Goal: Task Accomplishment & Management: Use online tool/utility

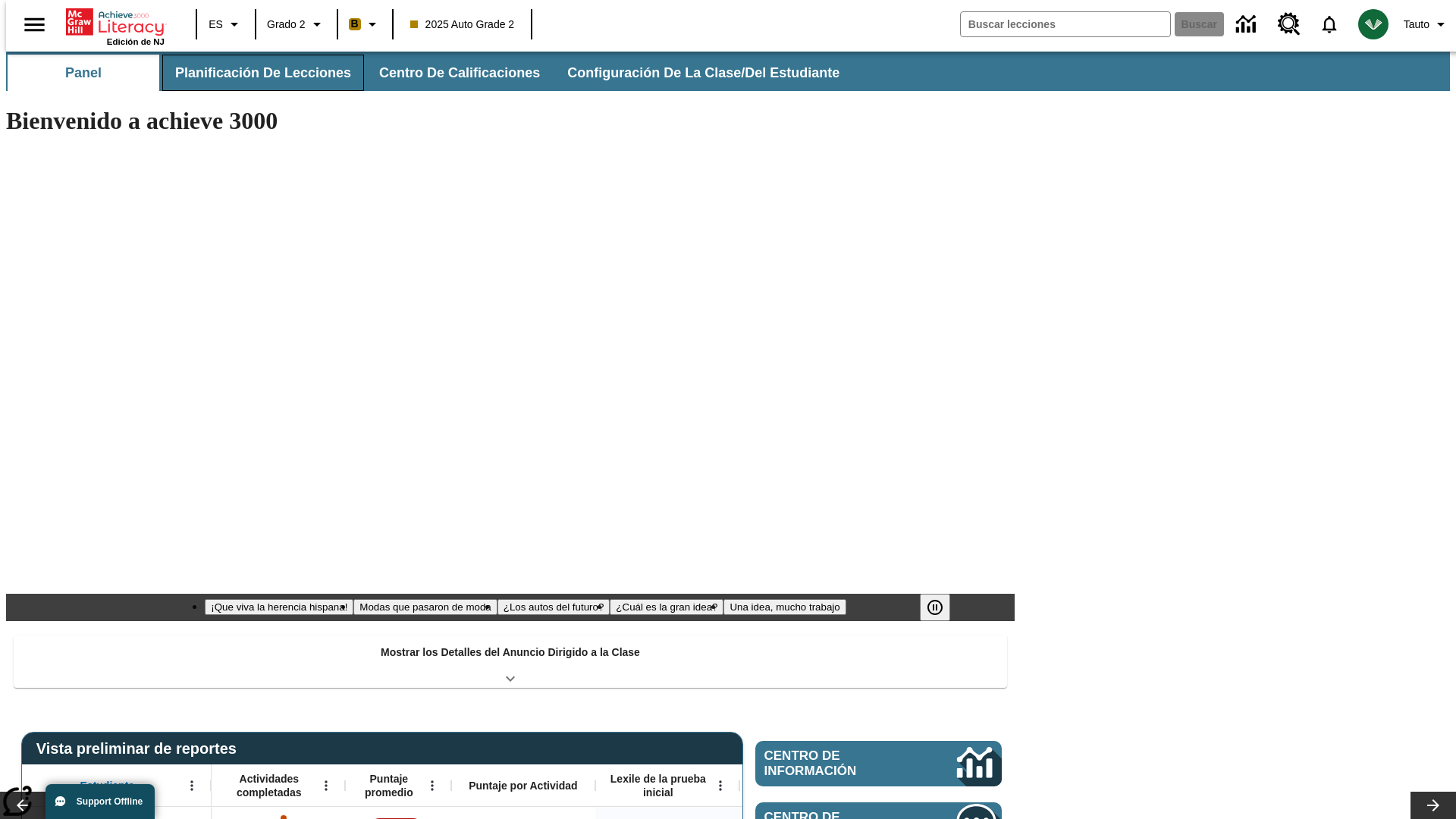
click at [254, 73] on button "Planificación de lecciones" at bounding box center [263, 73] width 202 height 37
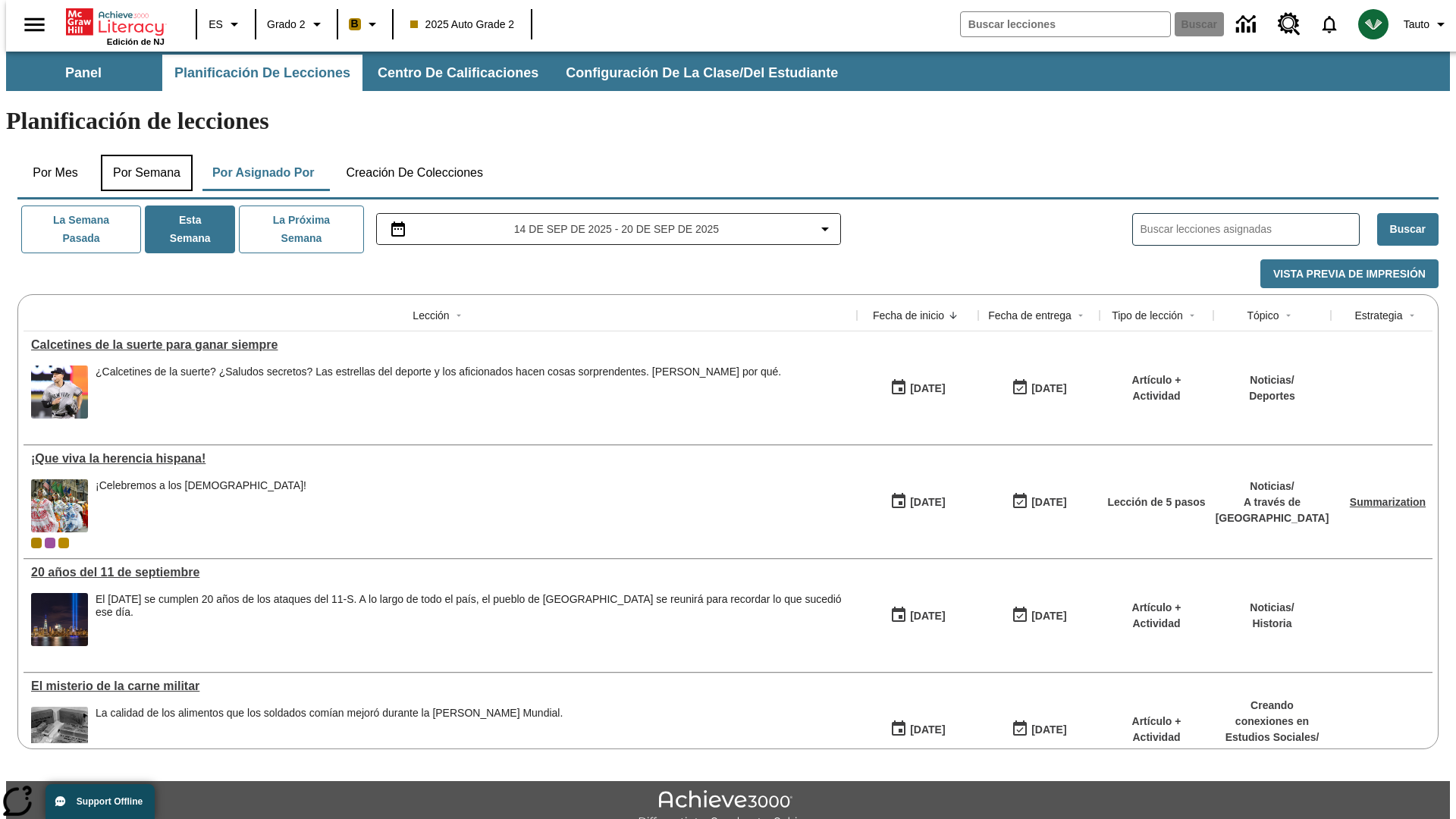
click at [142, 154] on button "Por semana" at bounding box center [147, 172] width 92 height 37
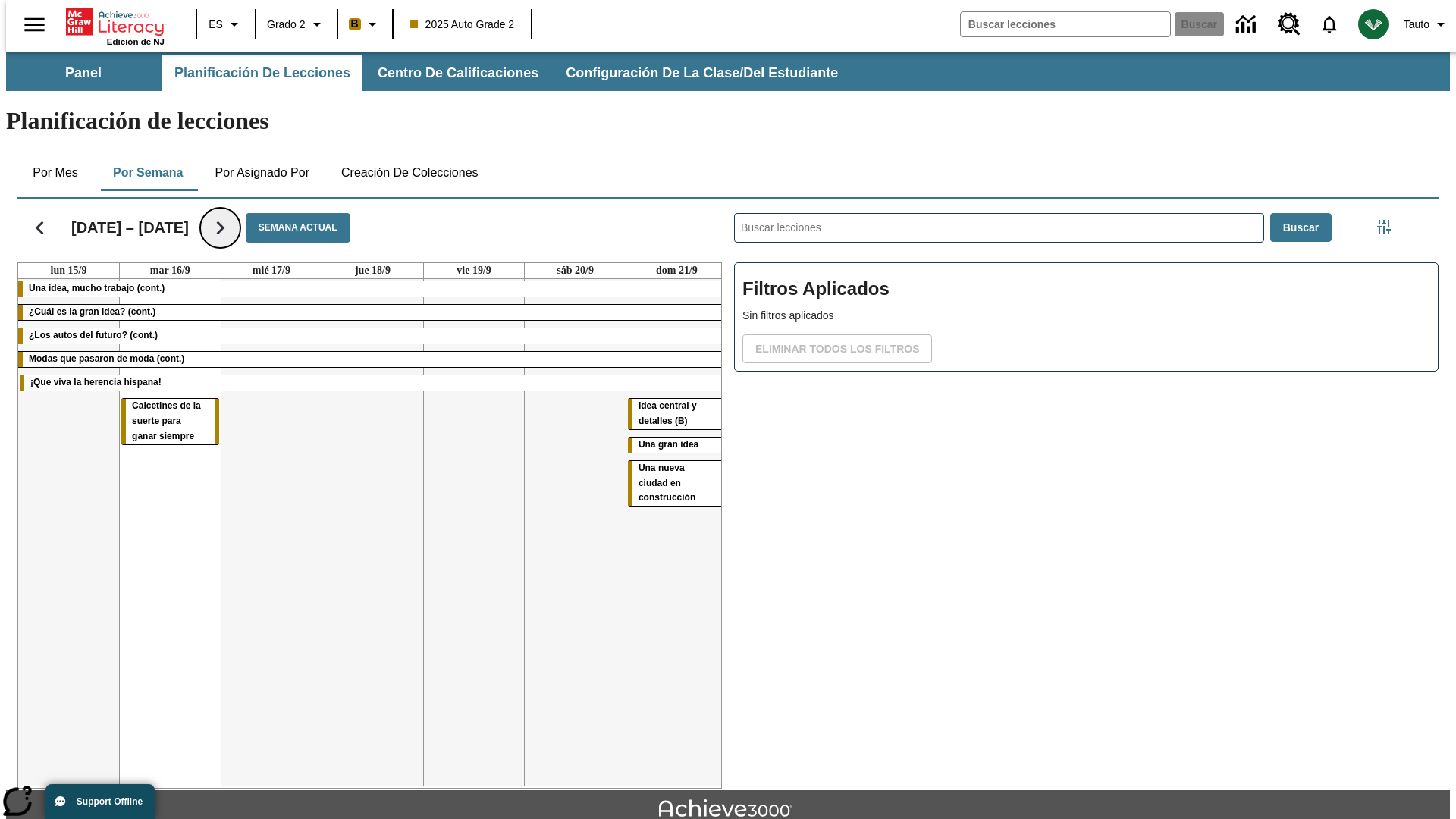
click at [219, 214] on icon "Seguir" at bounding box center [220, 228] width 27 height 27
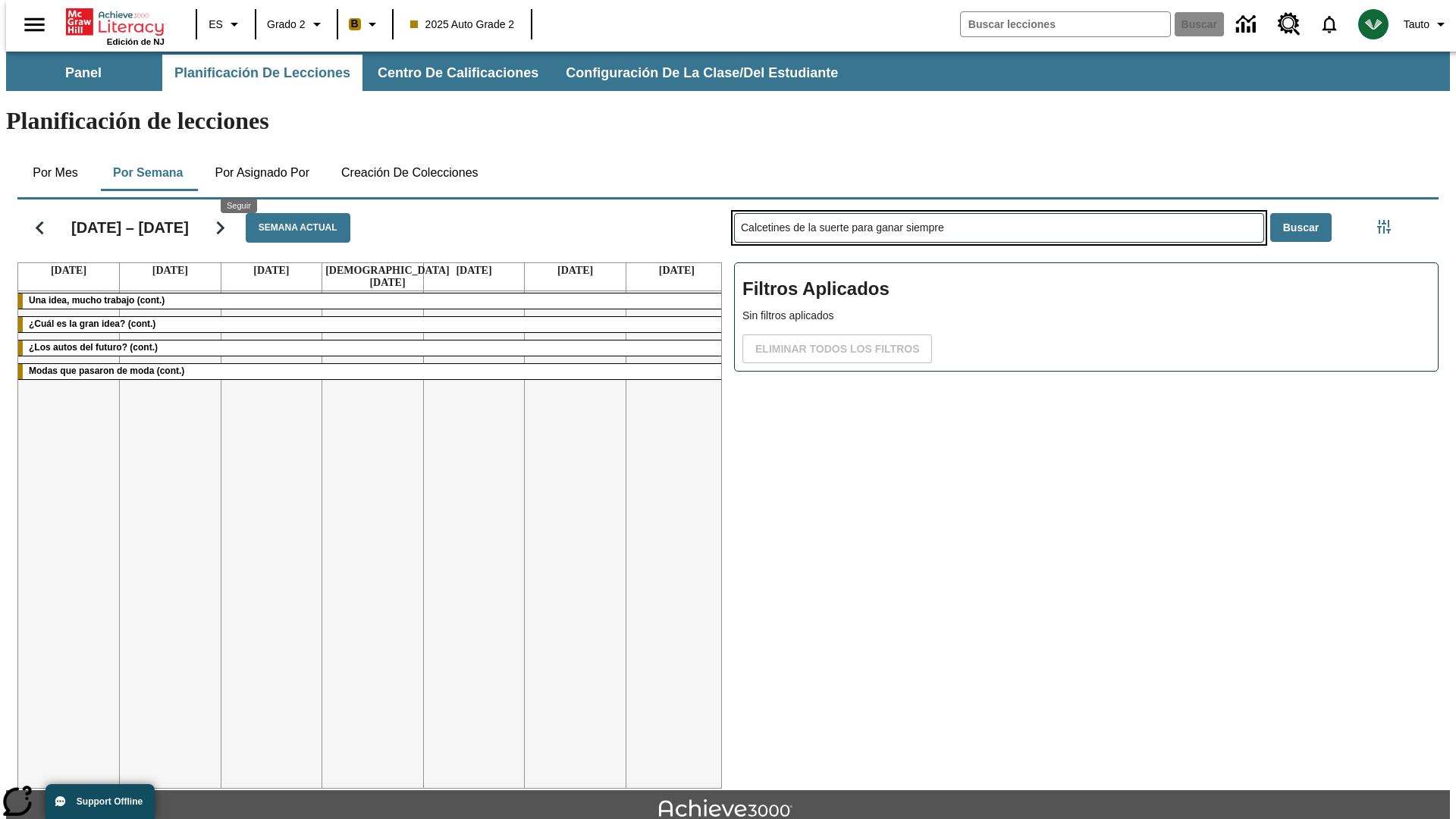
type input "Calcetines de la suerte para ganar siempre"
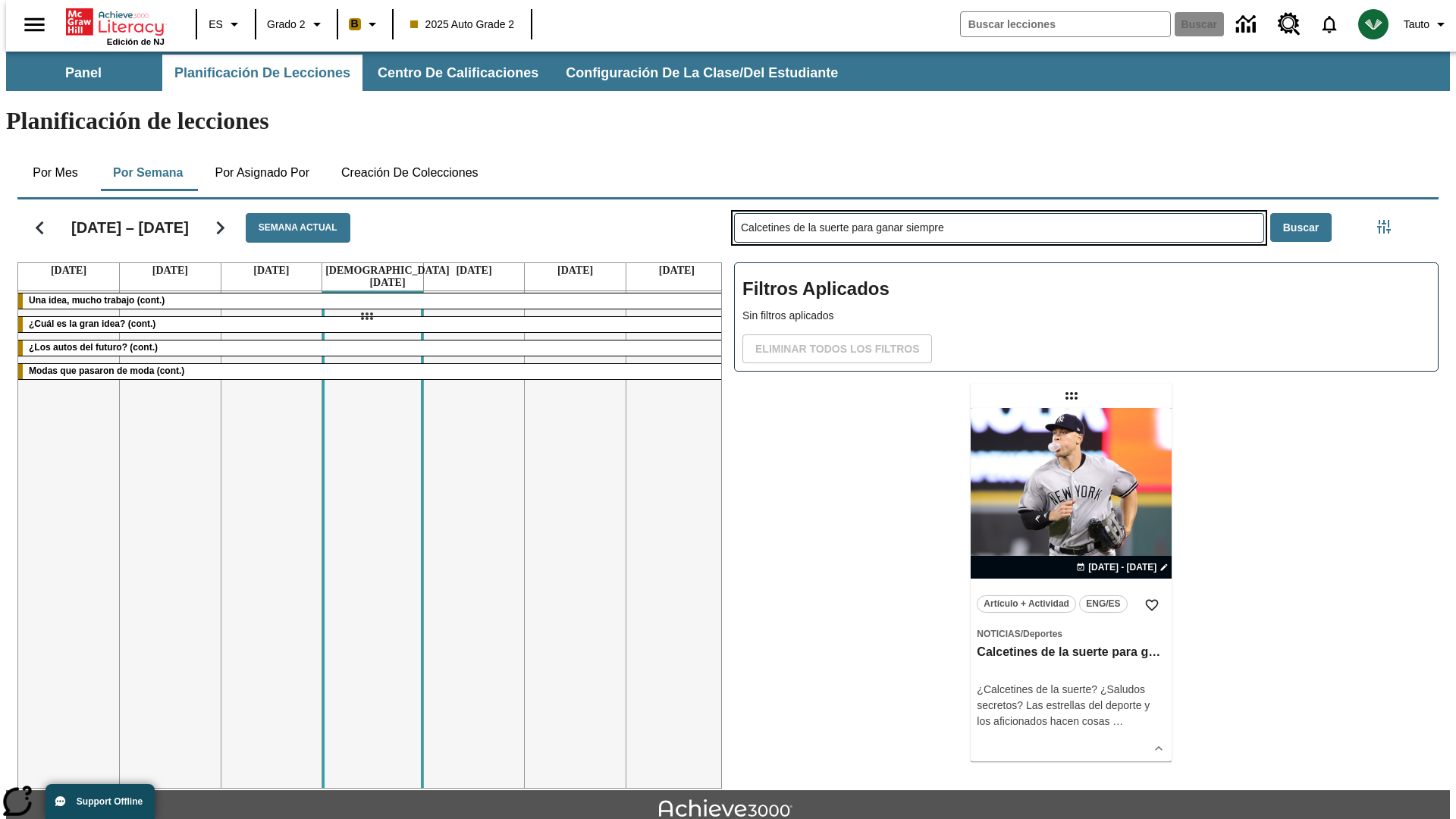
drag, startPoint x: 1073, startPoint y: 336, endPoint x: 367, endPoint y: 316, distance: 706.3
click at [367, 316] on div "[DATE] – [DATE] Semana actual [DATE] [DATE] [DATE] [DATE] [DATE] [DATE] [DATE] …" at bounding box center [722, 491] width 1433 height 595
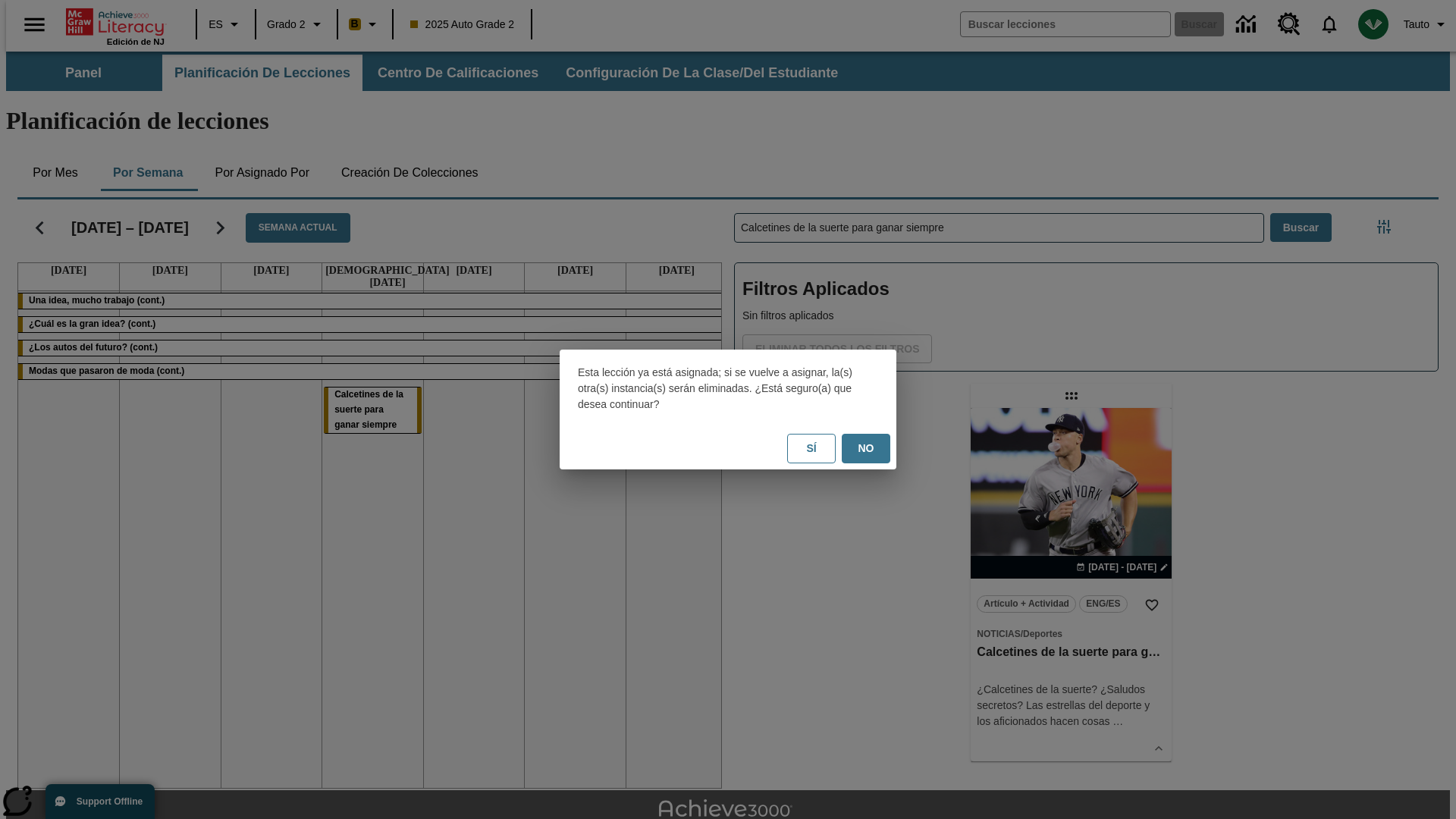
click at [866, 448] on button "No" at bounding box center [866, 448] width 48 height 30
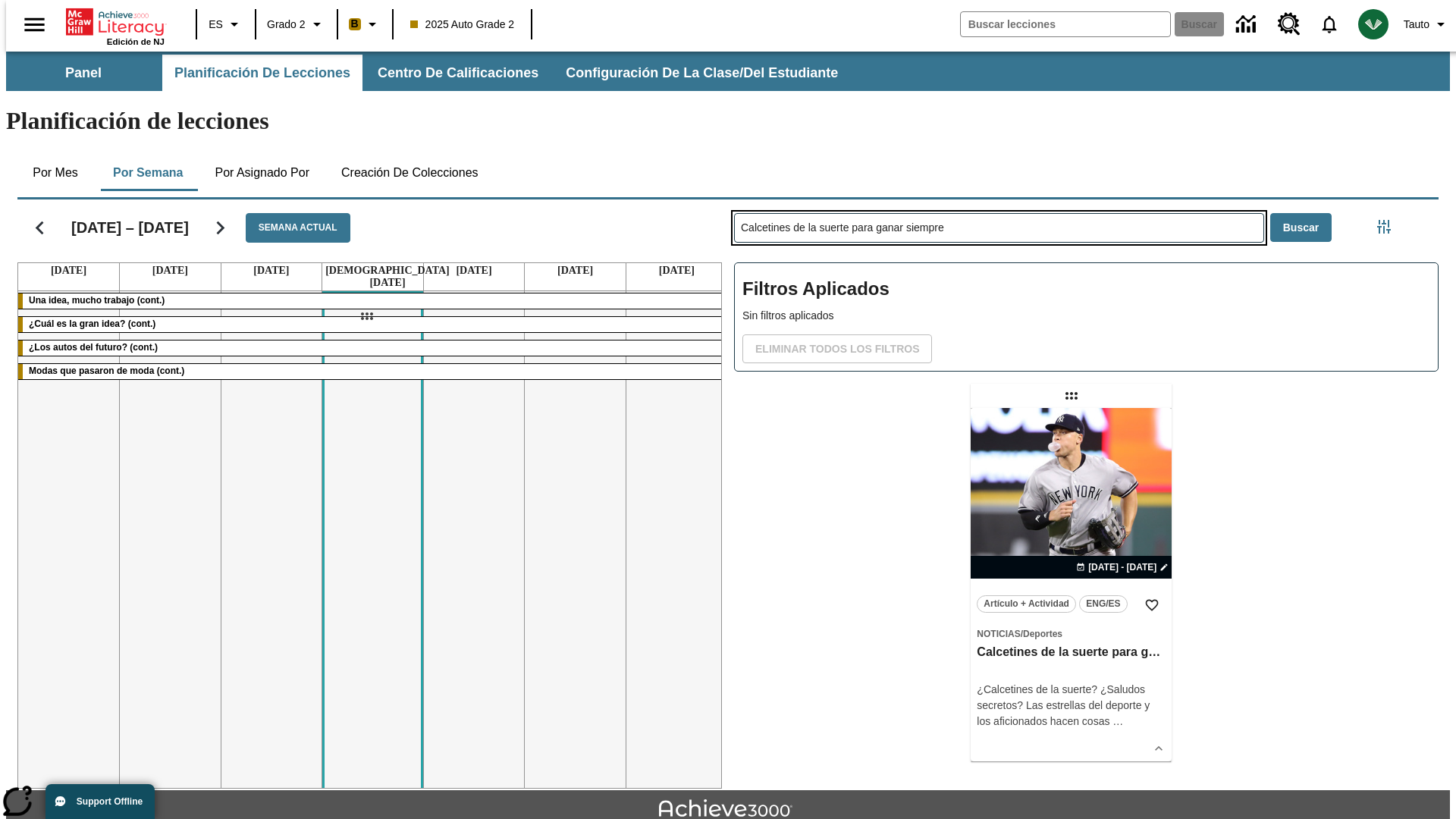
drag, startPoint x: 1073, startPoint y: 336, endPoint x: 367, endPoint y: 316, distance: 706.3
click at [367, 316] on div "[DATE] – [DATE] Semana actual [DATE] [DATE] [DATE] [DATE] [DATE] [DATE] [DATE] …" at bounding box center [722, 491] width 1433 height 595
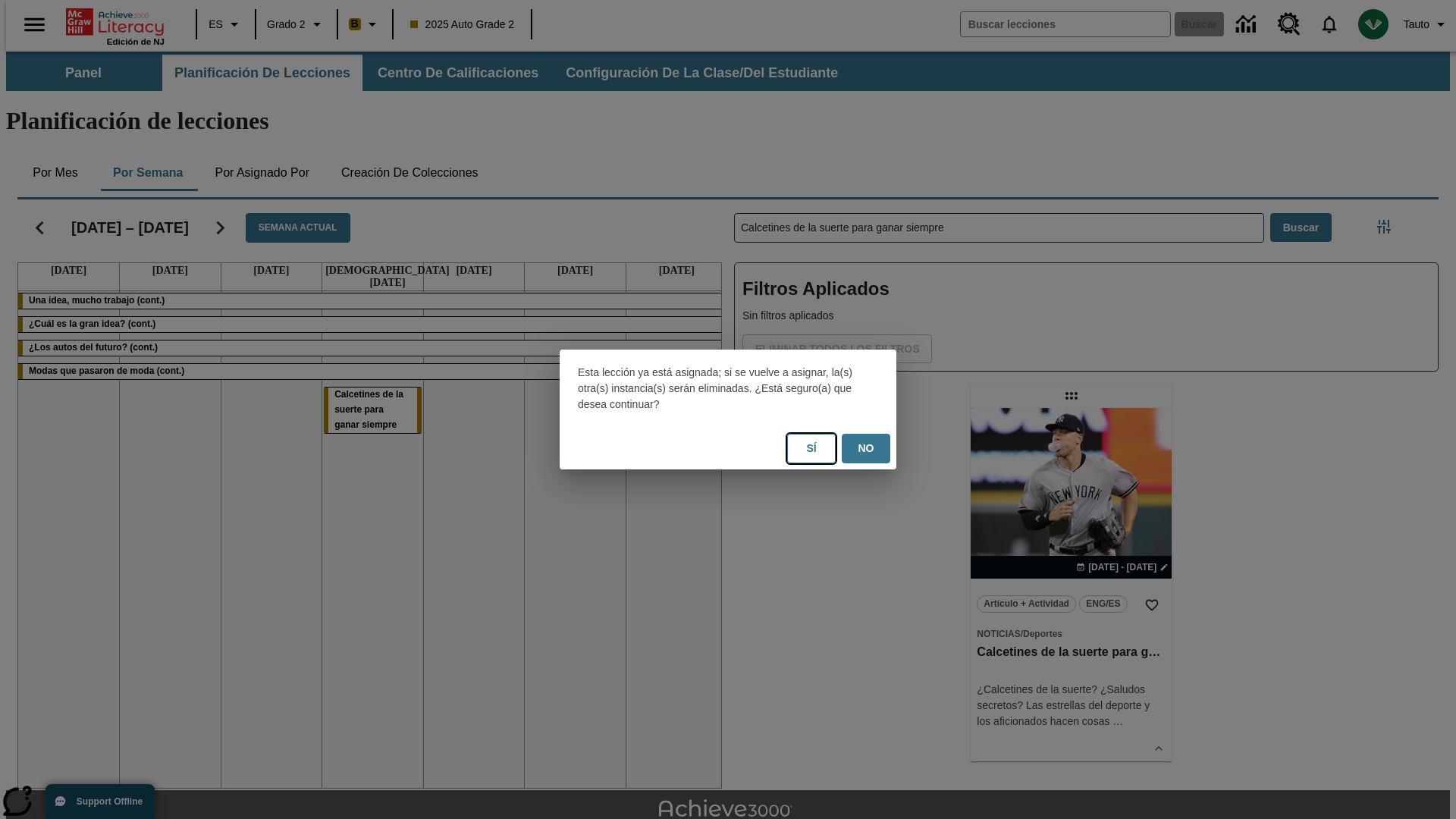
click at [811, 448] on button "Sí" at bounding box center [811, 448] width 48 height 30
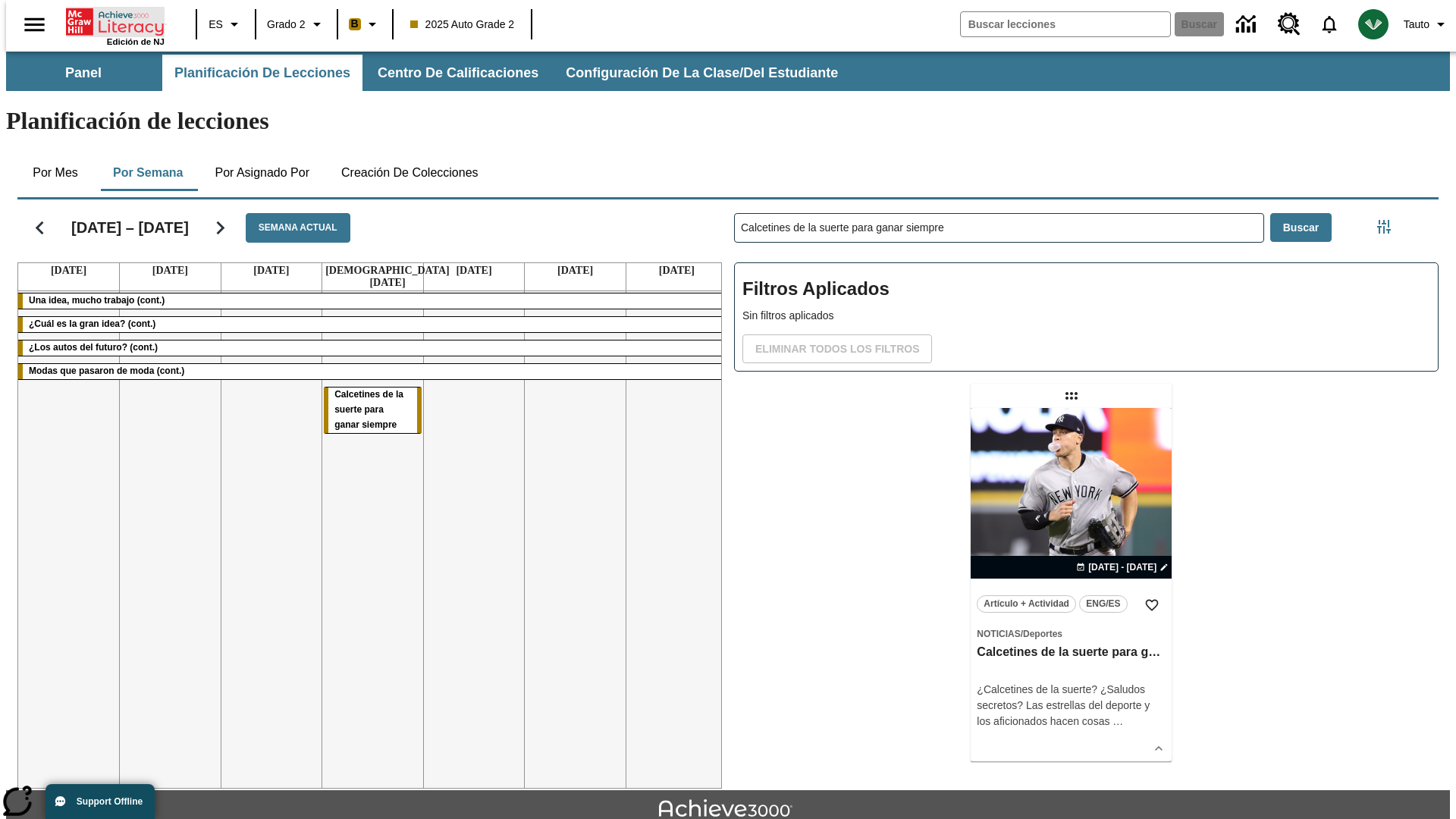
click at [109, 20] on icon "Portada" at bounding box center [116, 22] width 101 height 30
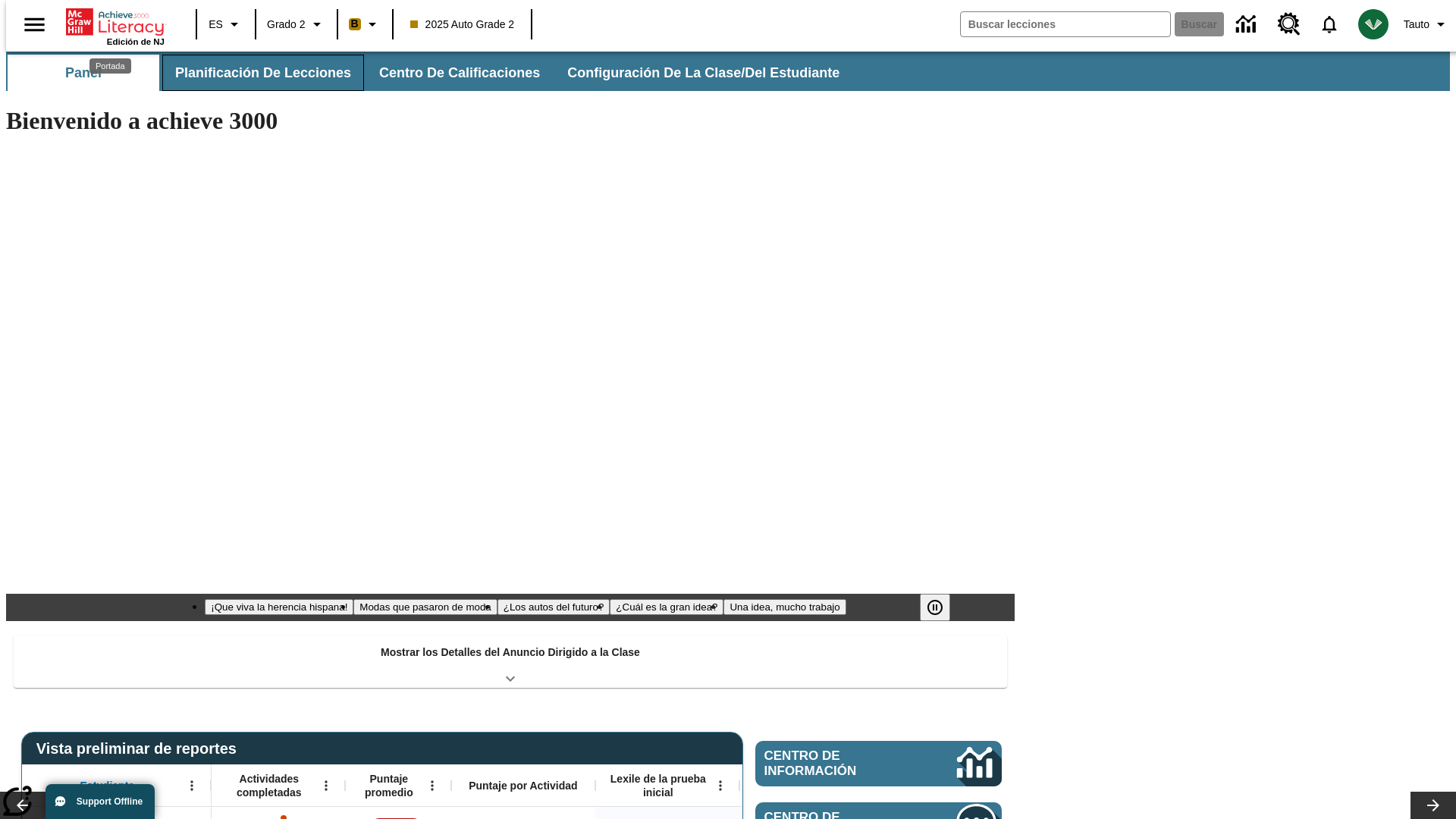
click at [254, 73] on button "Planificación de lecciones" at bounding box center [263, 73] width 202 height 37
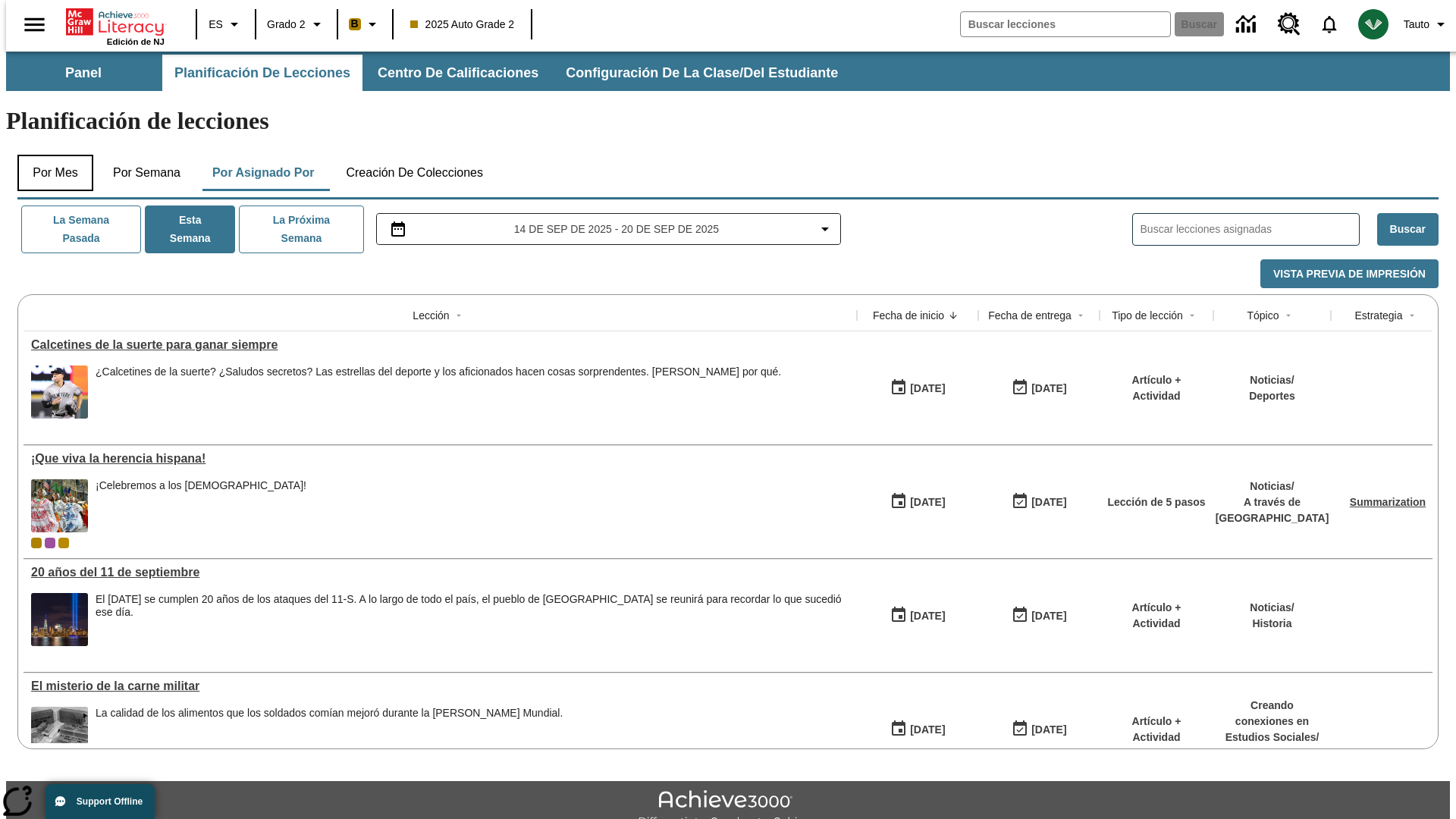
click at [49, 154] on button "Por mes" at bounding box center [55, 172] width 76 height 37
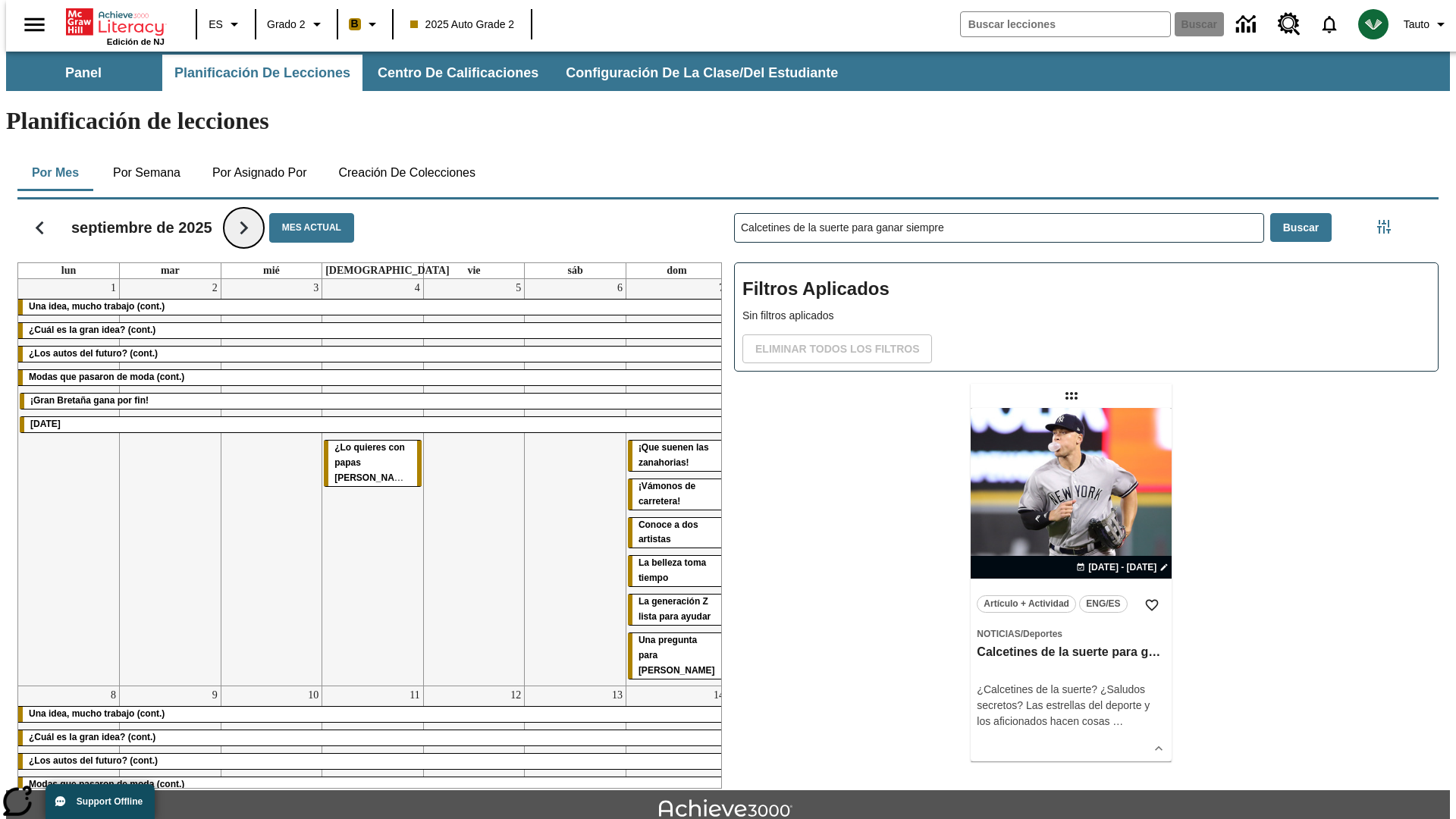
click at [244, 214] on icon "Seguir" at bounding box center [244, 228] width 27 height 27
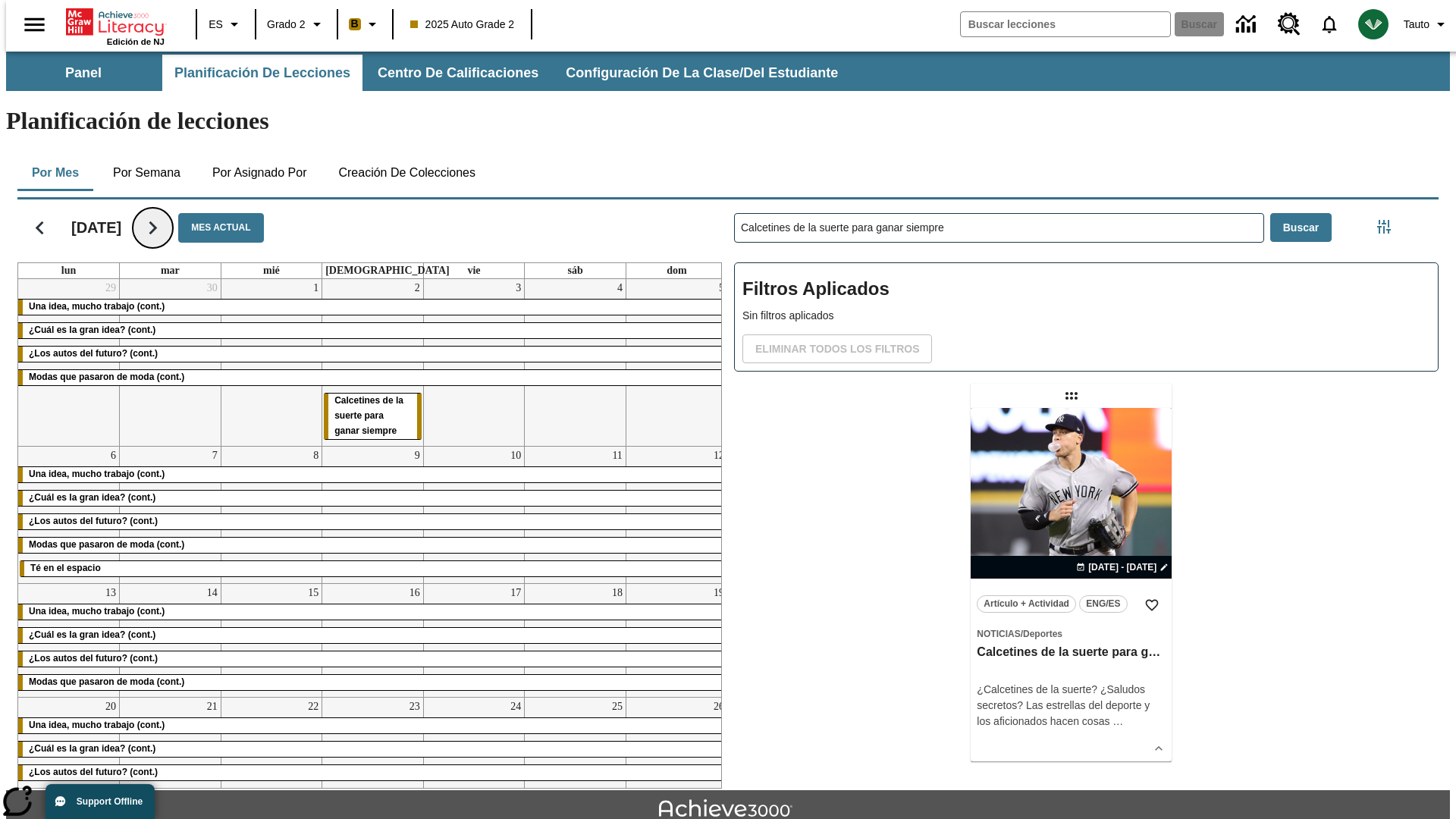
click at [166, 214] on icon "Seguir" at bounding box center [153, 228] width 27 height 27
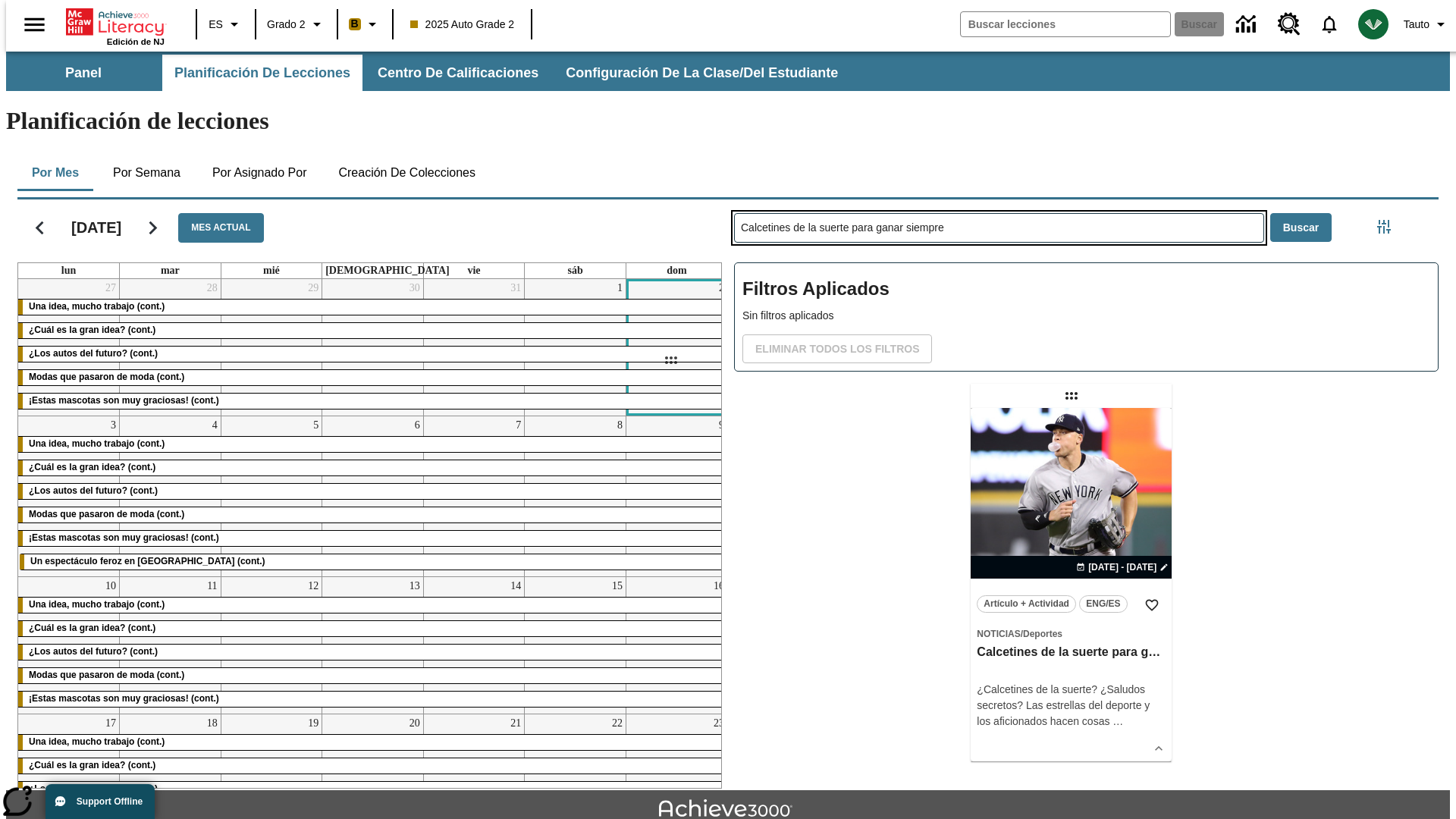
drag, startPoint x: 1073, startPoint y: 336, endPoint x: 671, endPoint y: 360, distance: 402.7
click at [671, 360] on div "[DATE] Mes actual lun mar mié jue vie sáb dom 27 Una idea, mucho trabajo (cont.…" at bounding box center [722, 491] width 1433 height 595
